Goal: Communication & Community: Answer question/provide support

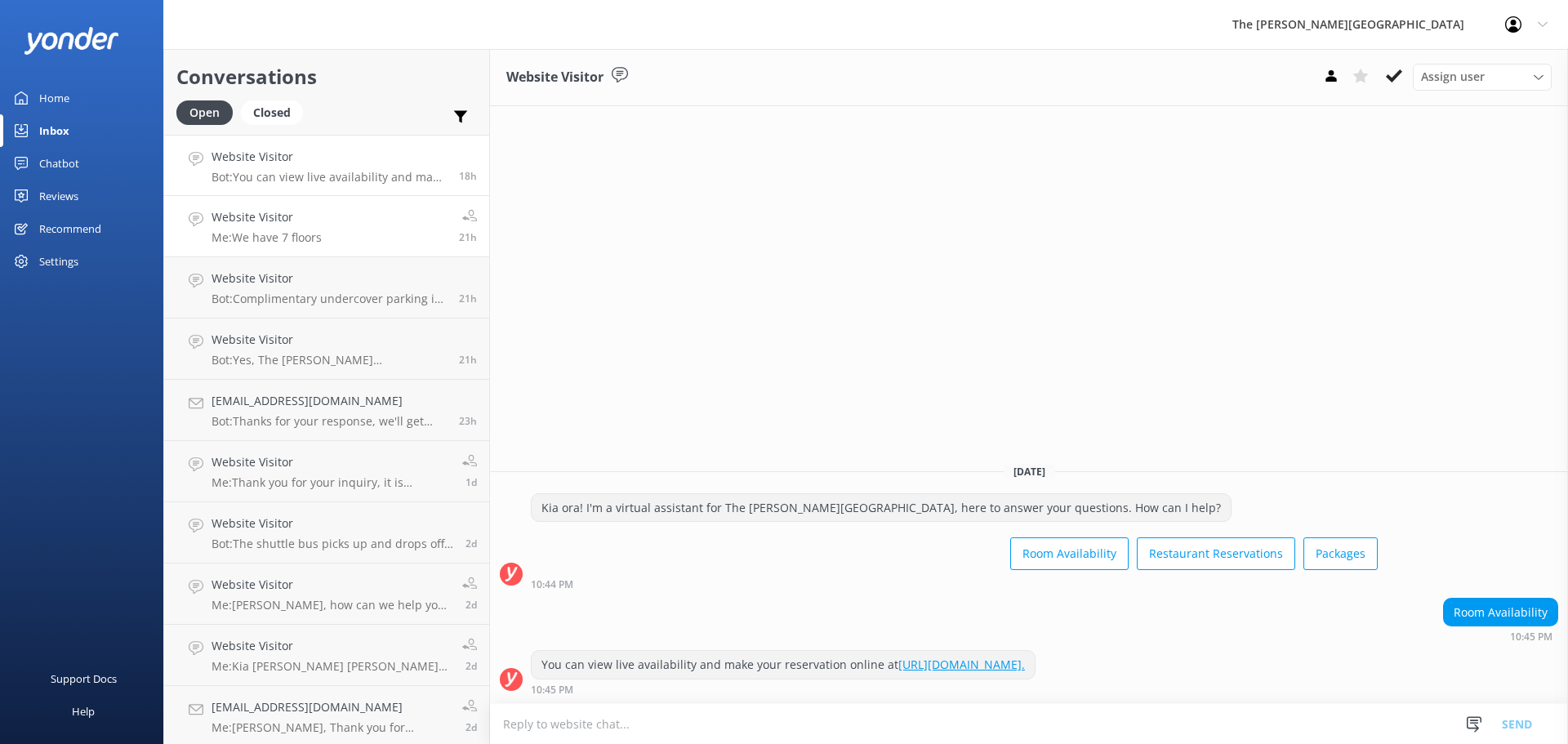
click at [332, 227] on link "Website Visitor Me: We have 7 floors 21h" at bounding box center [327, 227] width 325 height 62
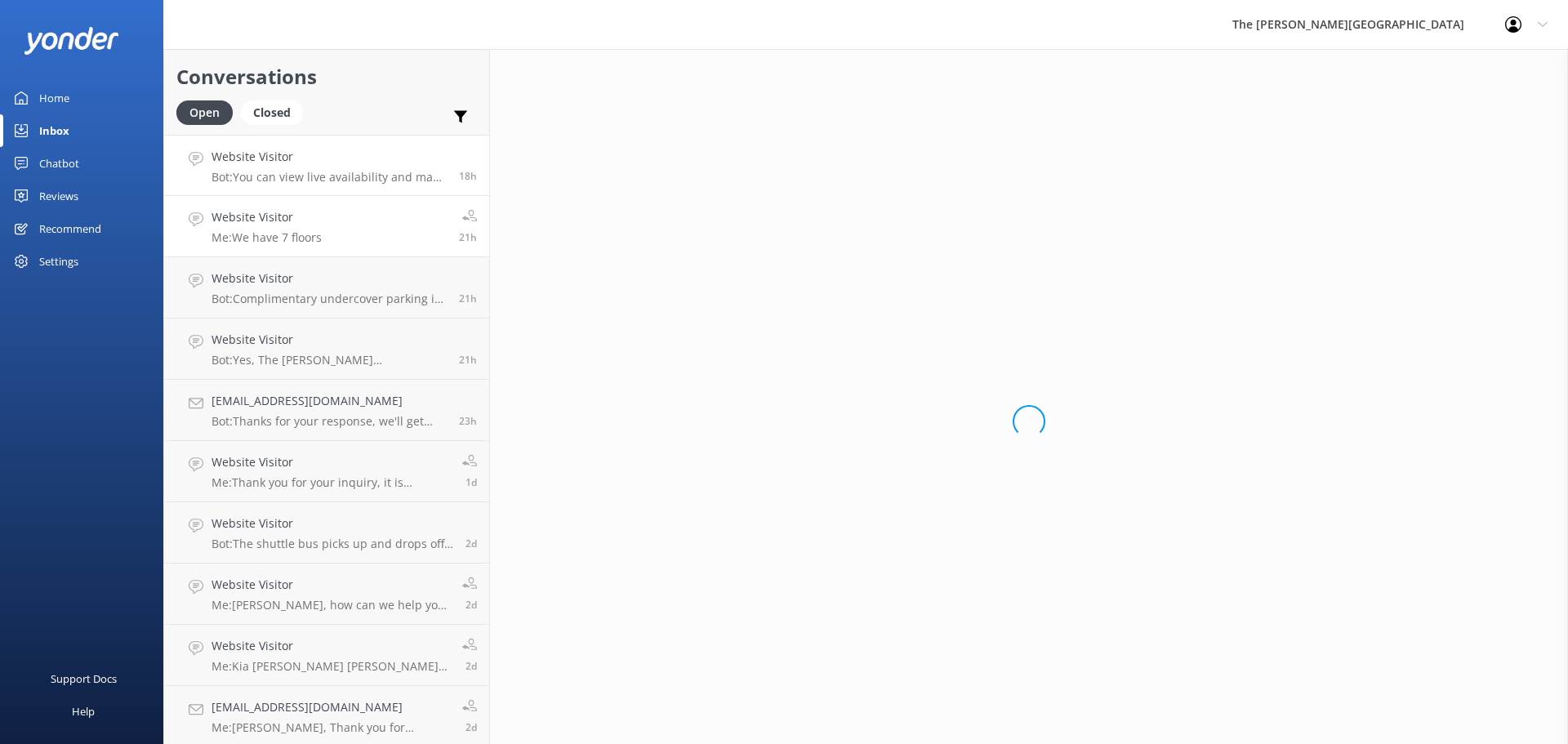
click at [331, 180] on p "Bot: You can view live availability and make your reservation online at [URL][D…" at bounding box center [329, 177] width 235 height 15
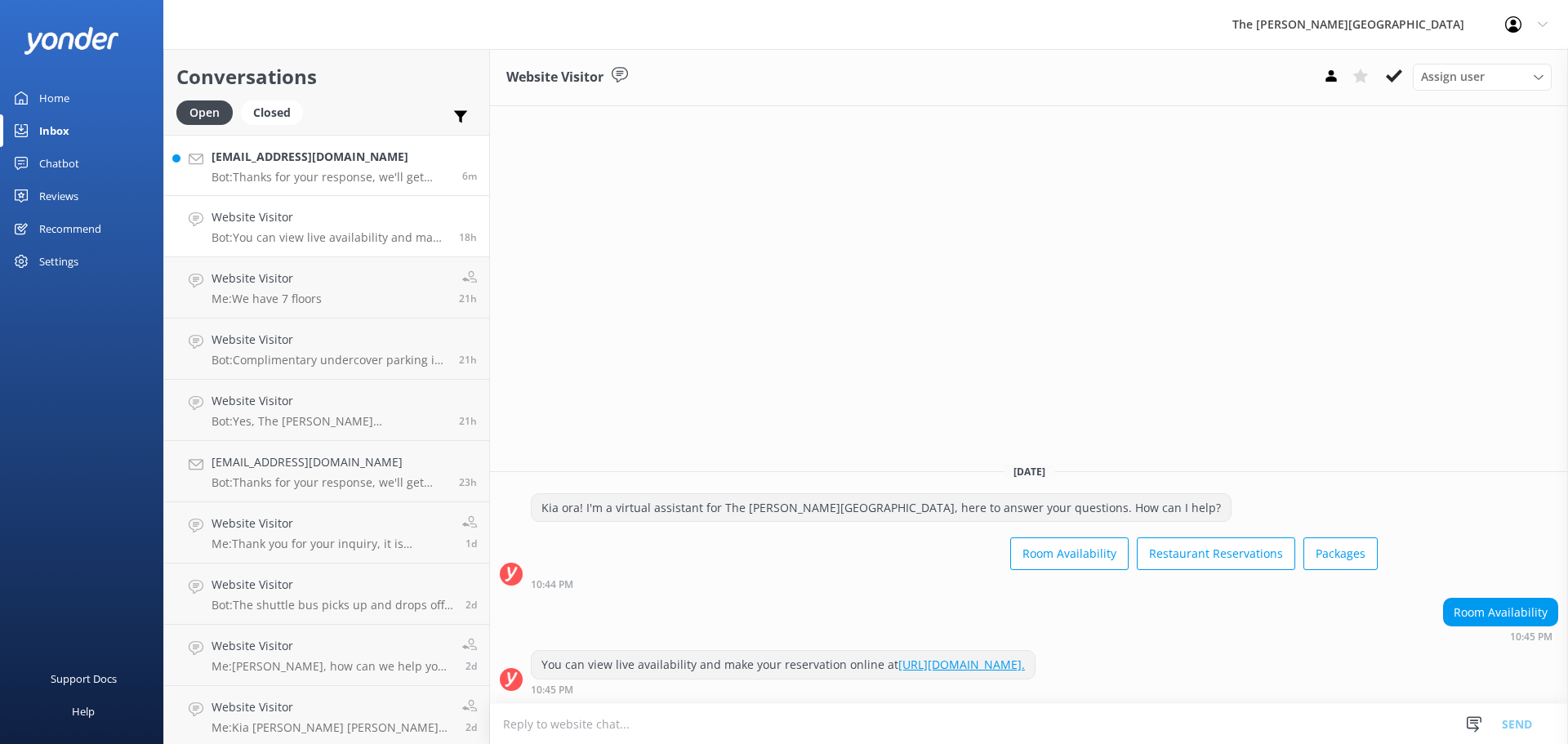
click at [319, 162] on h4 "[EMAIL_ADDRESS][DOMAIN_NAME]" at bounding box center [331, 157] width 238 height 18
